Goal: Transaction & Acquisition: Purchase product/service

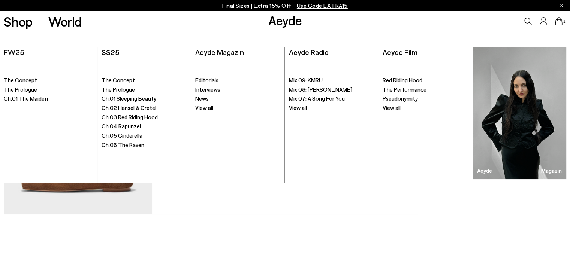
click at [283, 22] on link "Aeyde" at bounding box center [285, 20] width 34 height 16
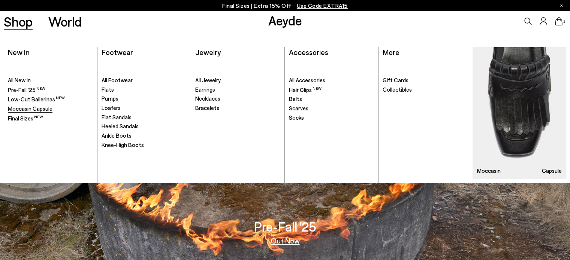
click at [39, 108] on span "Moccasin Capsule" at bounding box center [30, 108] width 45 height 7
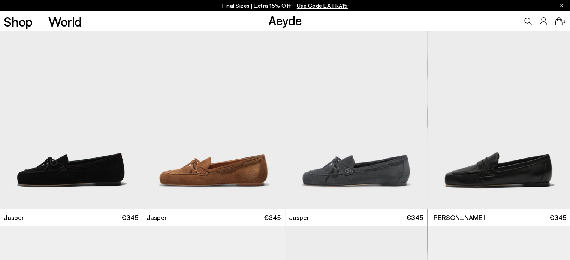
scroll to position [375, 0]
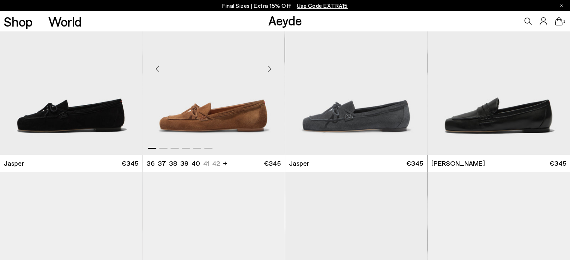
click at [216, 112] on img "1 / 6" at bounding box center [213, 66] width 142 height 179
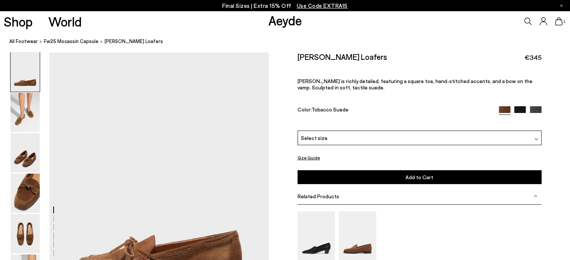
scroll to position [37, 0]
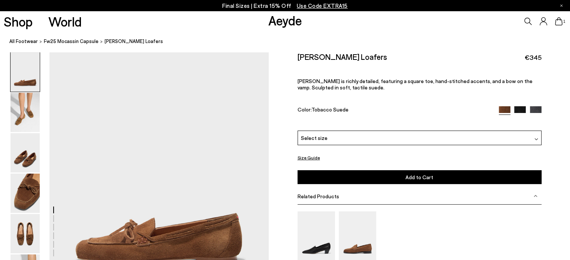
click at [332, 139] on div "Select size" at bounding box center [419, 138] width 244 height 15
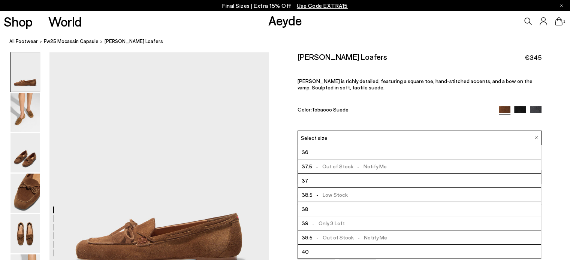
click at [324, 194] on span "- Low Stock" at bounding box center [329, 194] width 35 height 9
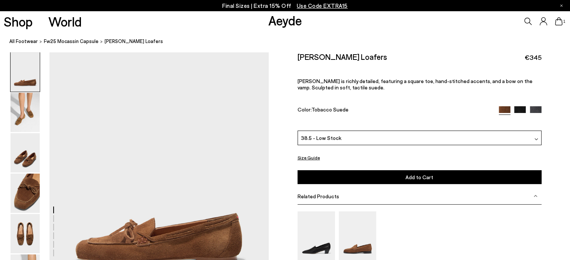
click at [423, 179] on span "Add to Cart" at bounding box center [419, 177] width 28 height 6
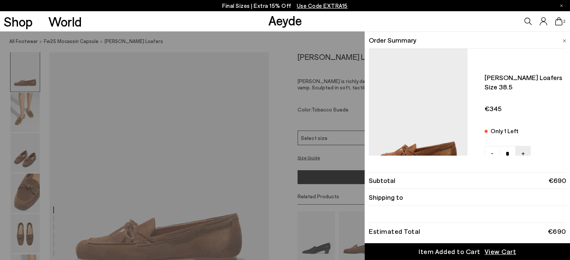
click at [557, 21] on icon at bounding box center [558, 21] width 7 height 8
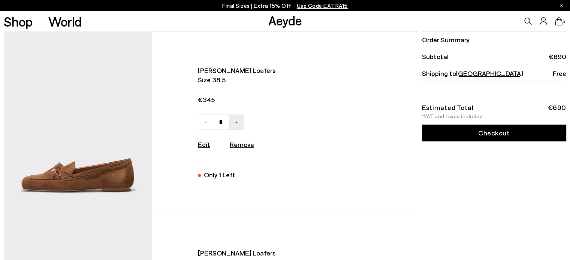
click at [496, 135] on link "Checkout" at bounding box center [494, 133] width 144 height 17
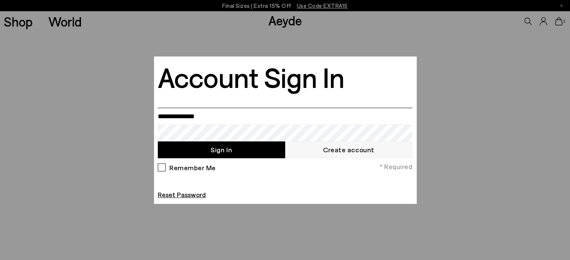
type input "**********"
click at [223, 151] on button "Sign In" at bounding box center [221, 150] width 127 height 17
